Goal: Information Seeking & Learning: Check status

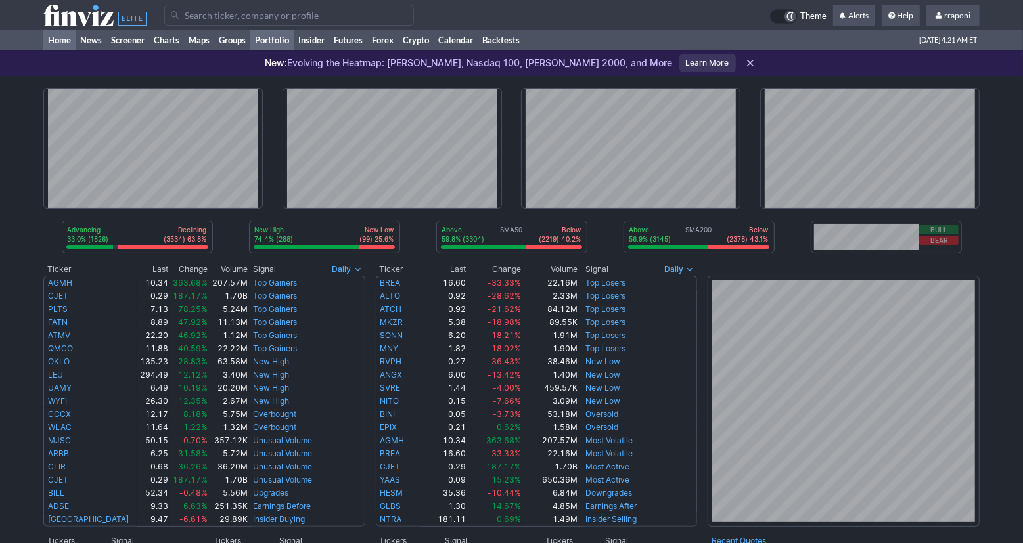
click at [283, 39] on link "Portfolio" at bounding box center [271, 40] width 43 height 20
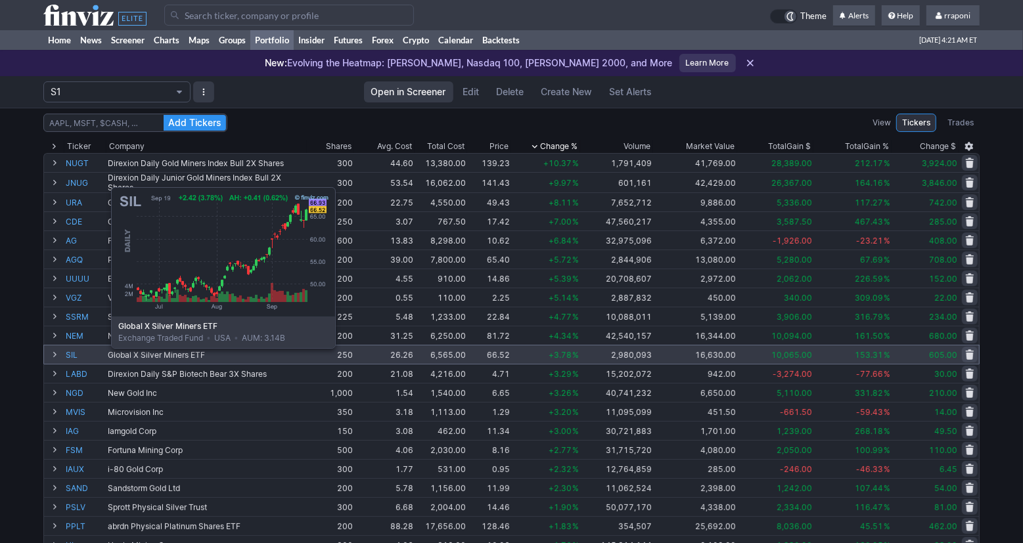
click at [78, 358] on link "SIL" at bounding box center [85, 355] width 39 height 18
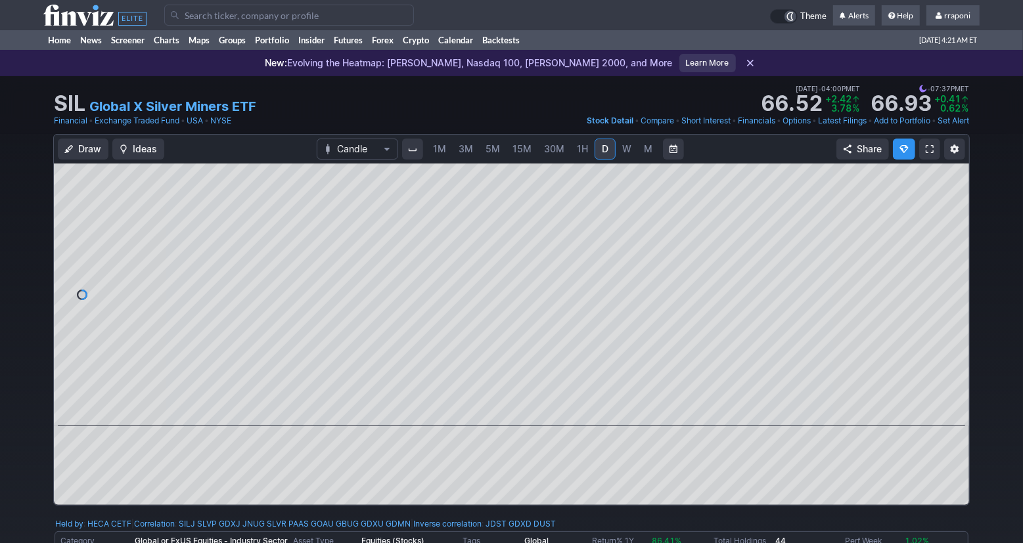
click at [628, 154] on span "W" at bounding box center [626, 148] width 9 height 11
click at [638, 154] on link "M" at bounding box center [648, 149] width 21 height 21
click at [499, 409] on span at bounding box center [499, 408] width 17 height 11
